Goal: Task Accomplishment & Management: Use online tool/utility

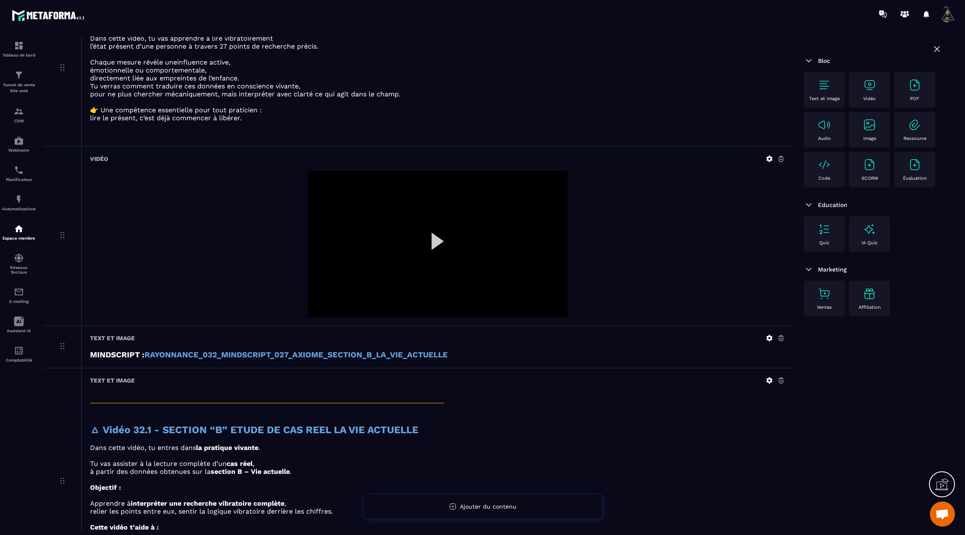
scroll to position [111, 0]
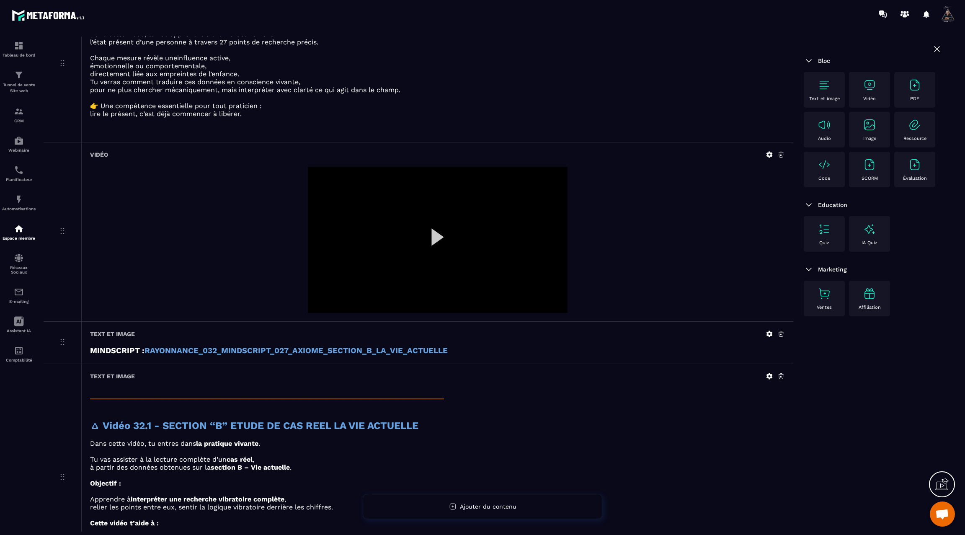
click at [437, 238] on div at bounding box center [438, 240] width 260 height 146
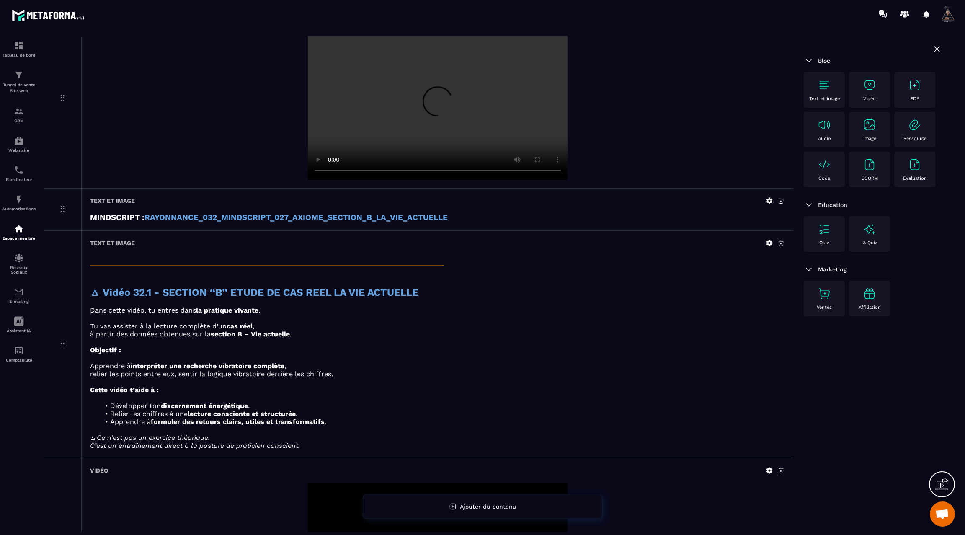
scroll to position [430, 0]
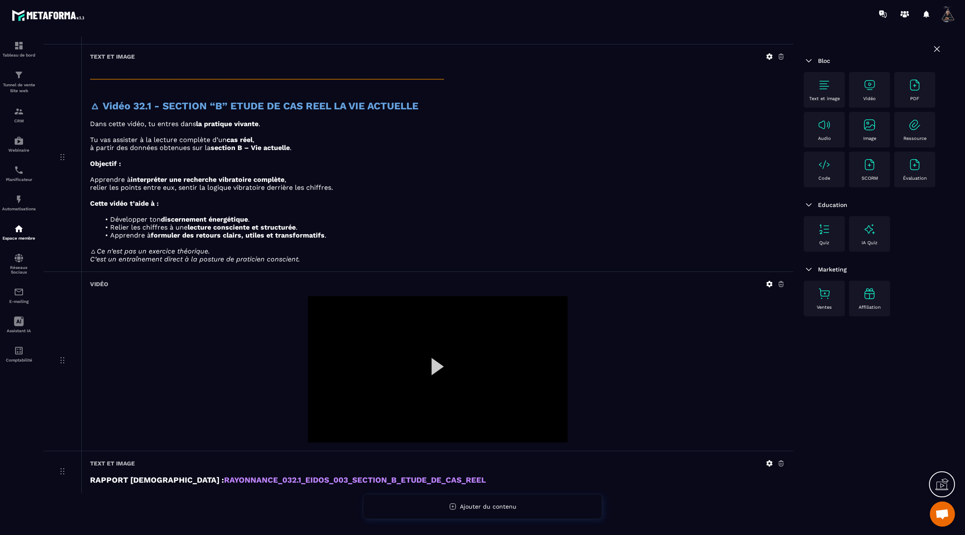
click at [439, 364] on div at bounding box center [438, 369] width 260 height 146
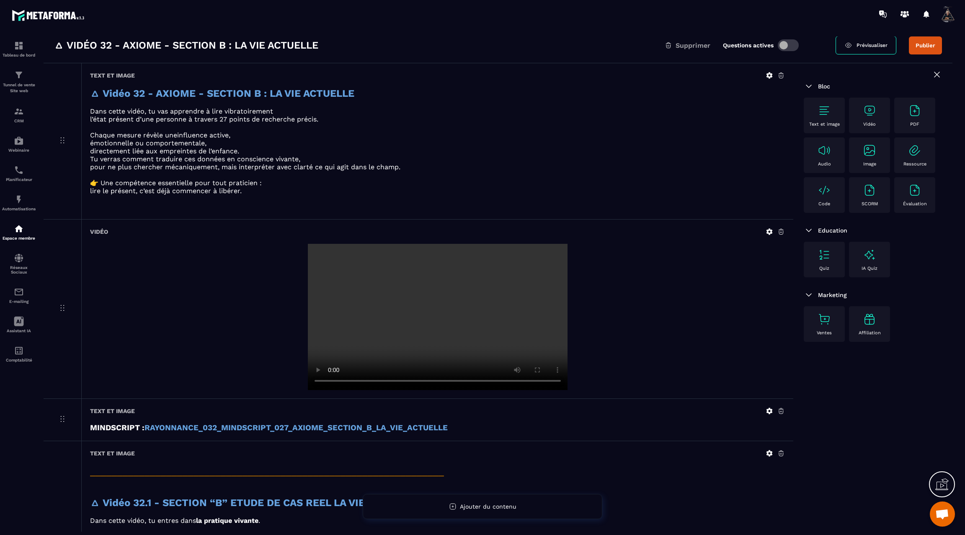
scroll to position [0, 0]
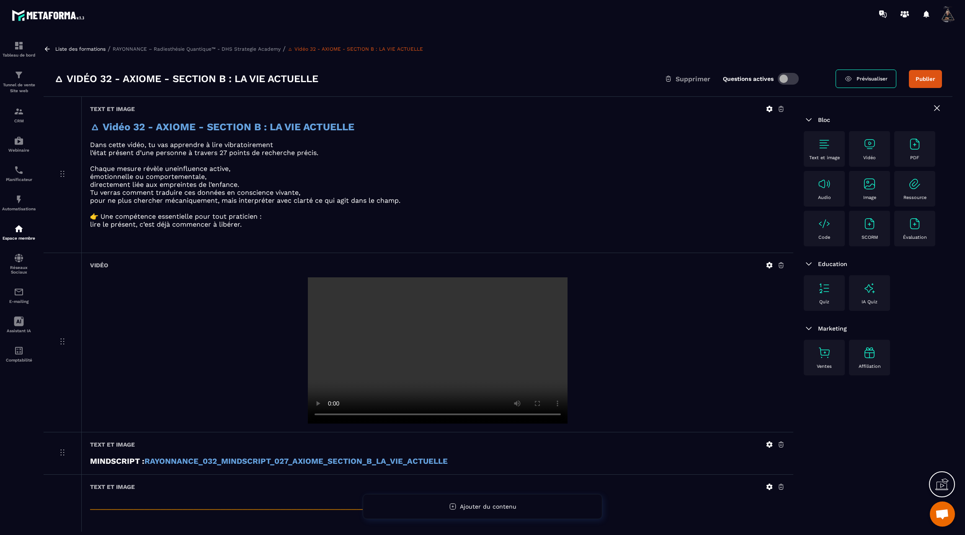
click at [923, 80] on button "Publier" at bounding box center [925, 79] width 33 height 18
click at [46, 50] on icon at bounding box center [47, 48] width 5 height 5
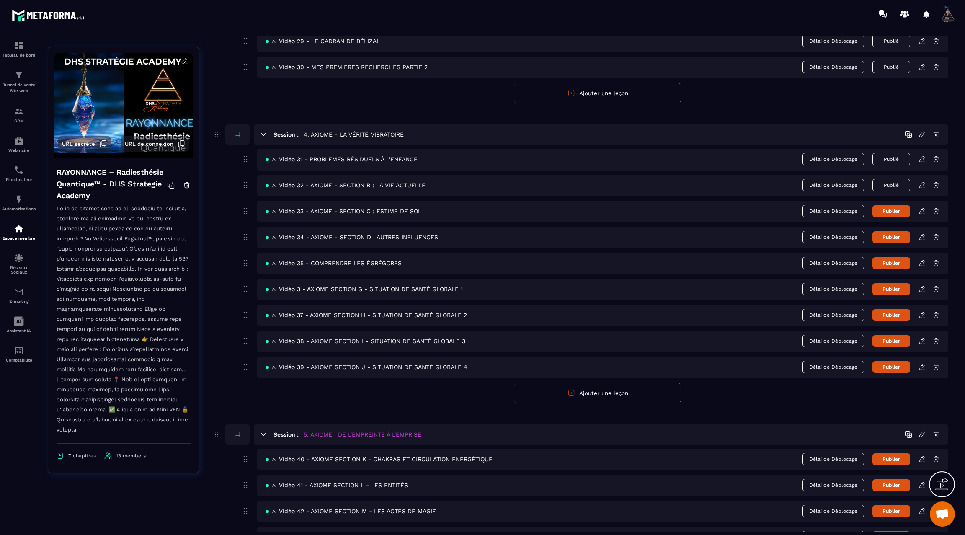
scroll to position [952, 0]
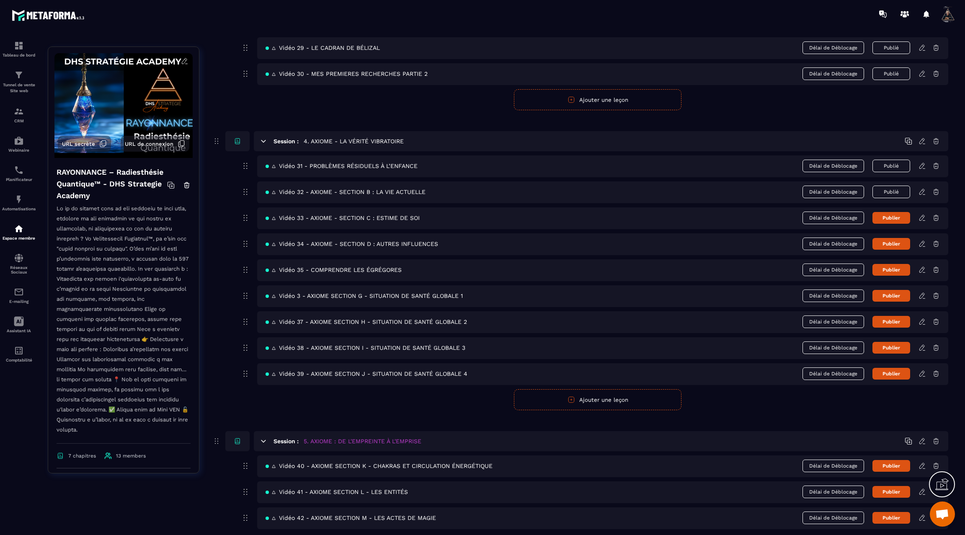
click at [924, 214] on icon at bounding box center [923, 218] width 8 height 8
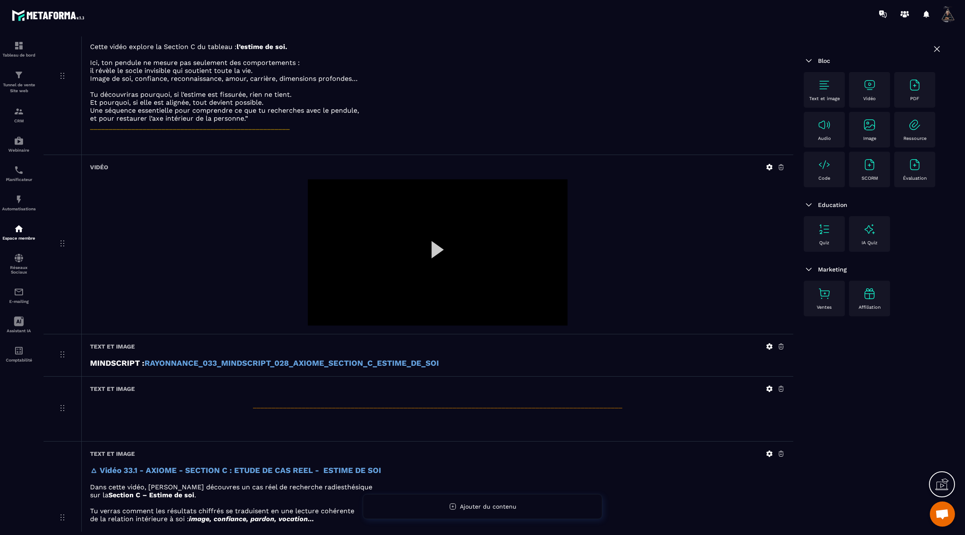
scroll to position [74, 0]
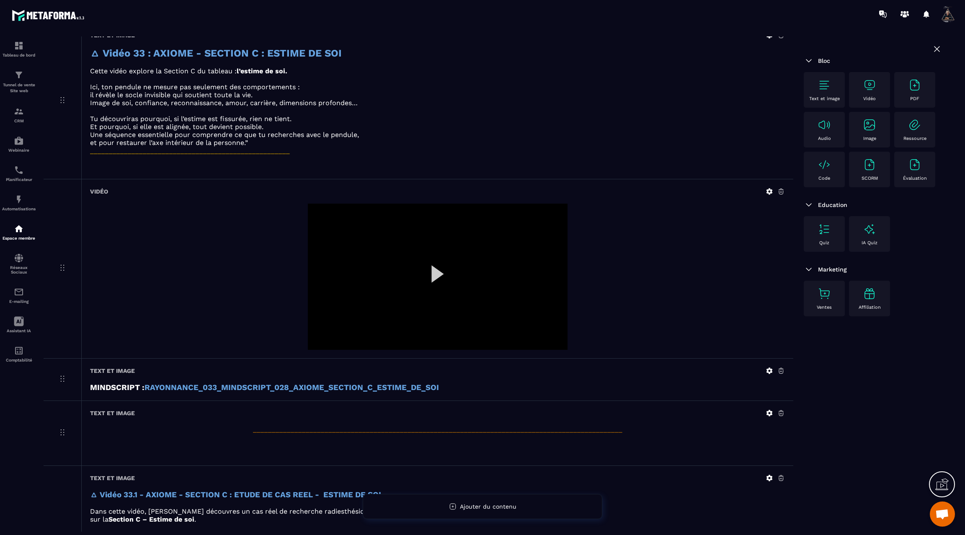
click at [769, 188] on icon at bounding box center [770, 191] width 6 height 6
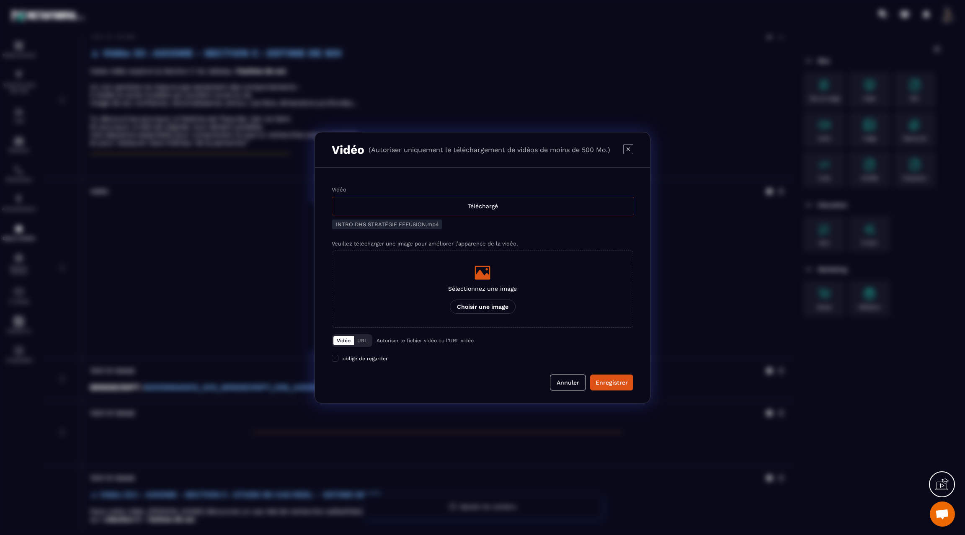
click at [467, 207] on div "Téléchargé" at bounding box center [483, 206] width 302 height 18
click at [0, 0] on input "Vidéo Téléchargé" at bounding box center [0, 0] width 0 height 0
click at [608, 380] on div "Enregistrer" at bounding box center [612, 382] width 32 height 8
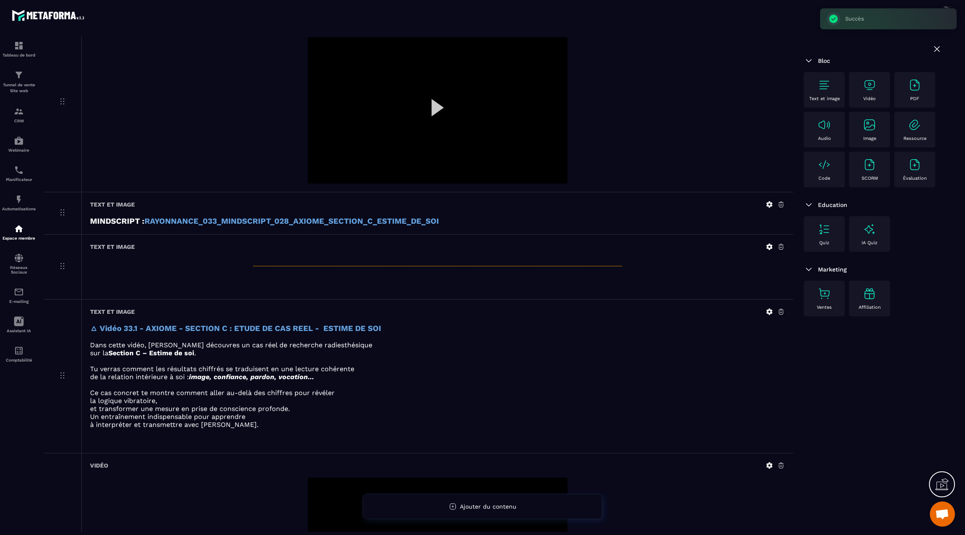
scroll to position [238, 0]
